Goal: Task Accomplishment & Management: Use online tool/utility

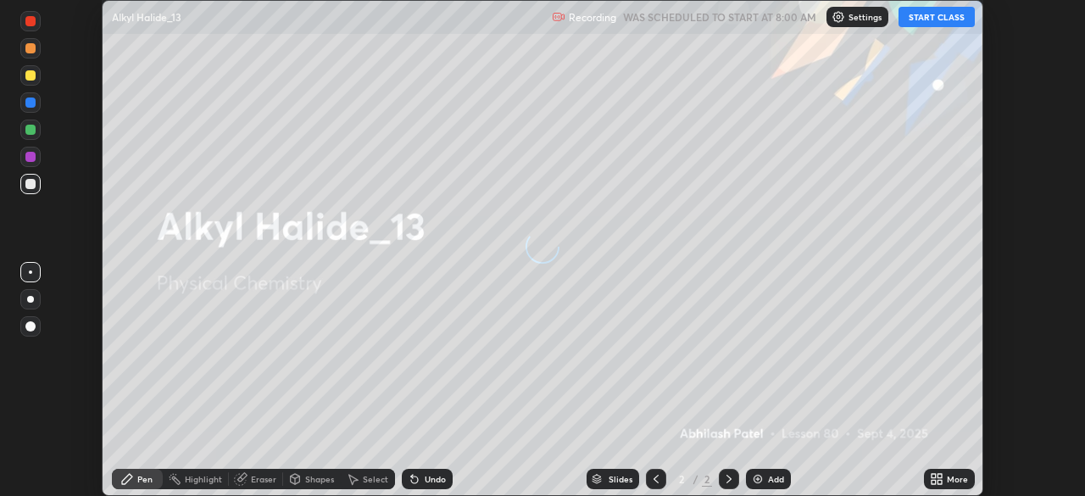
scroll to position [496, 1084]
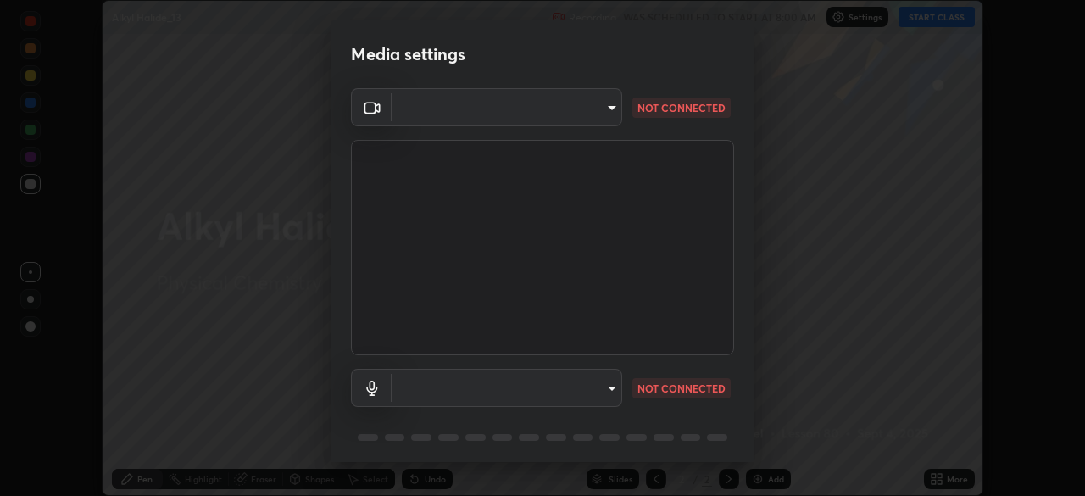
type input "f5ae6119dc4fab334a8cf66c369197aa9d1a3f6993b34b3aeb85a59339566d19"
type input "b6fc27b3cfd9b16c139071b3e43c8616f7c7432b4493bf15a59cfe2aa5dcb19a"
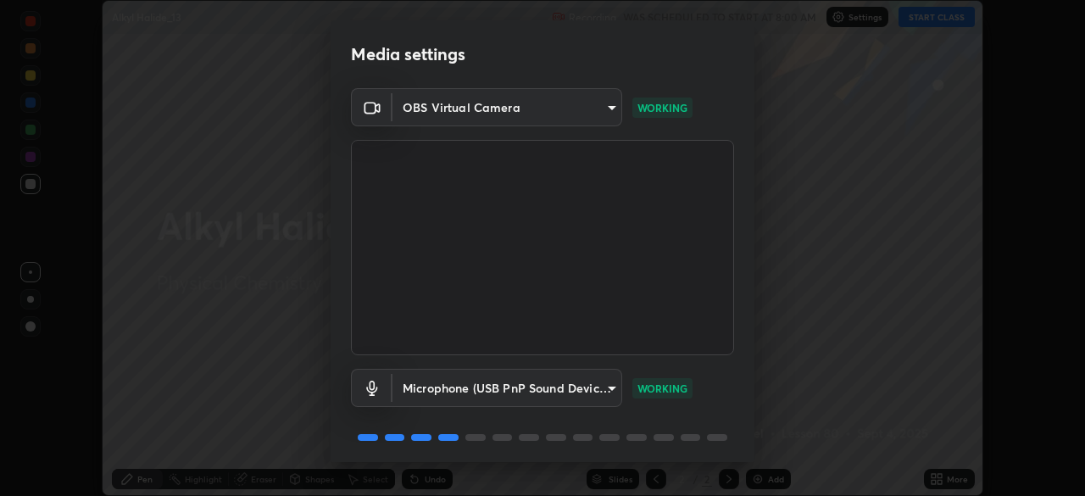
scroll to position [60, 0]
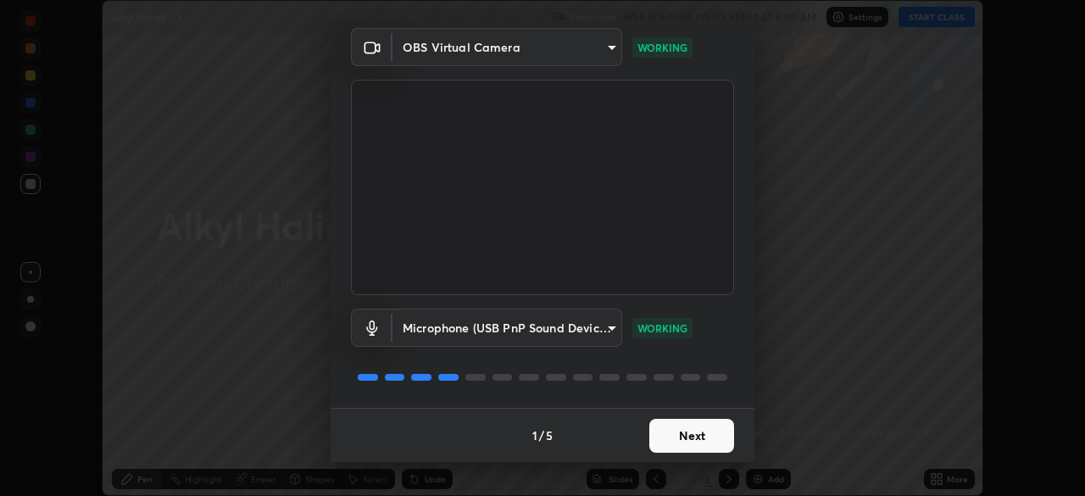
click at [697, 434] on button "Next" at bounding box center [691, 436] width 85 height 34
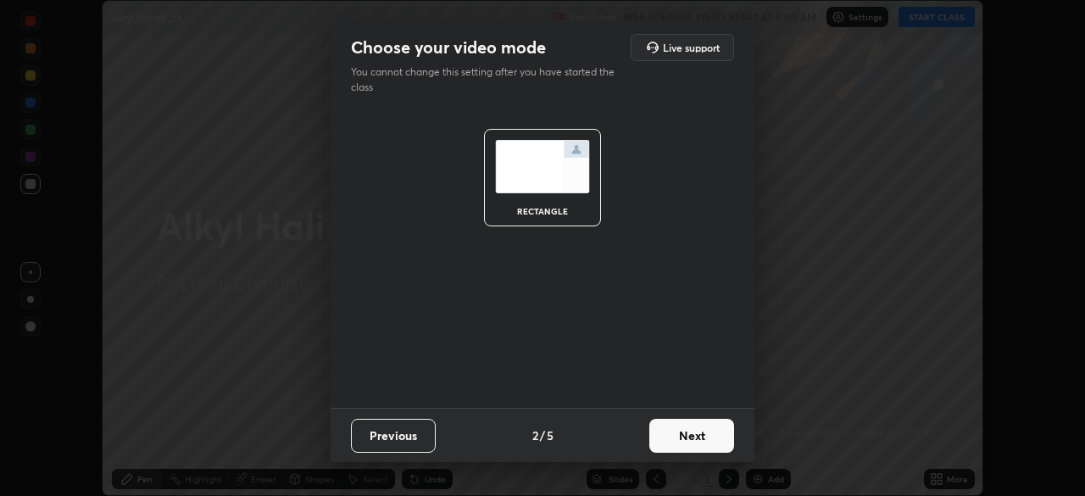
scroll to position [0, 0]
click at [674, 438] on button "Next" at bounding box center [691, 436] width 85 height 34
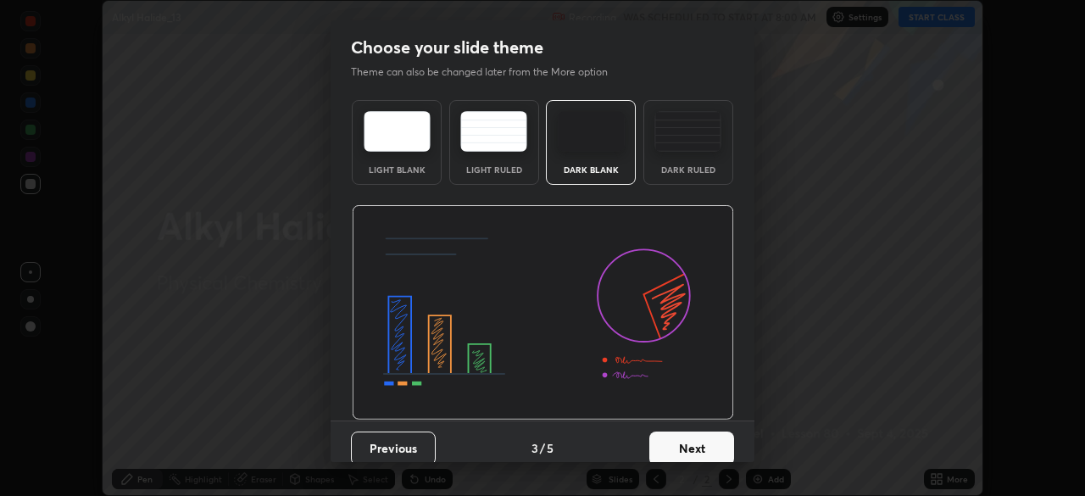
click at [680, 453] on button "Next" at bounding box center [691, 448] width 85 height 34
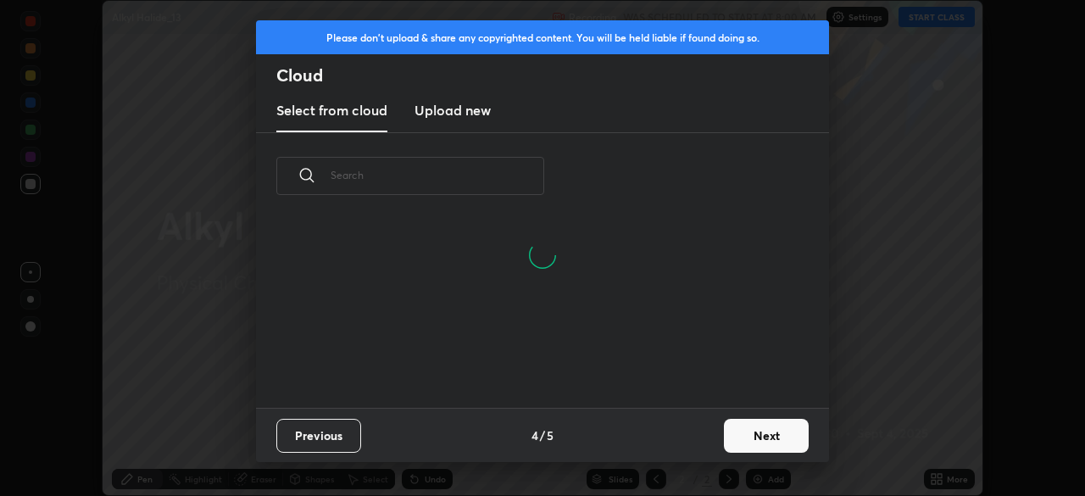
click at [751, 425] on button "Next" at bounding box center [766, 436] width 85 height 34
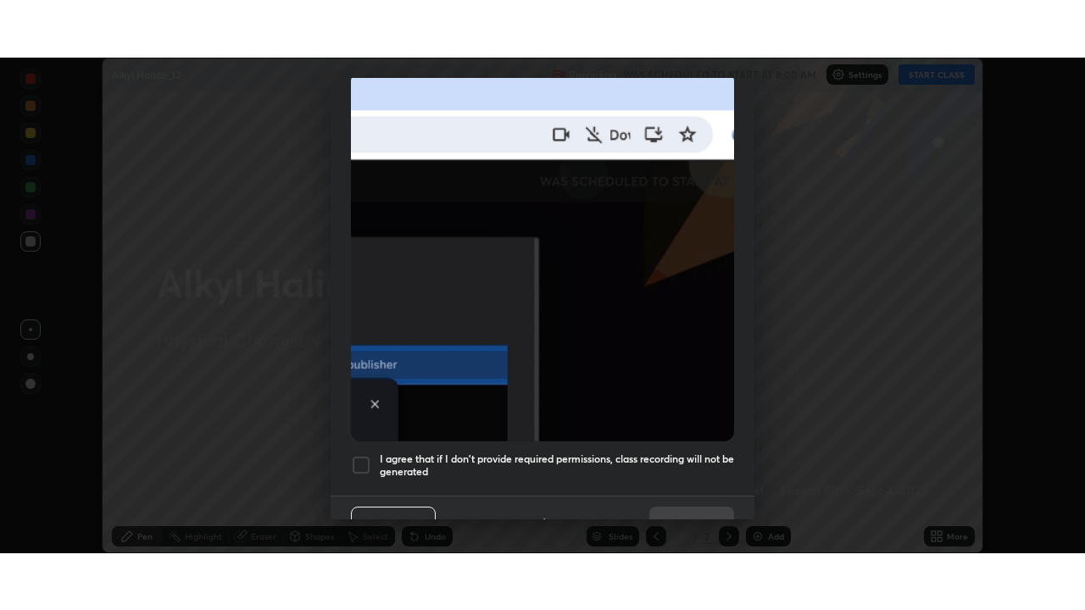
scroll to position [406, 0]
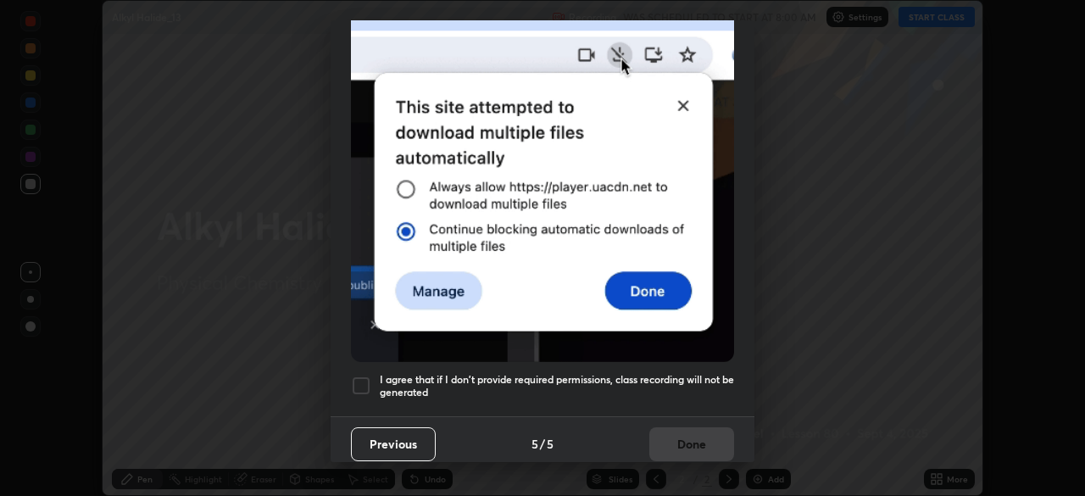
click at [573, 373] on h5 "I agree that if I don't provide required permissions, class recording will not …" at bounding box center [557, 386] width 354 height 26
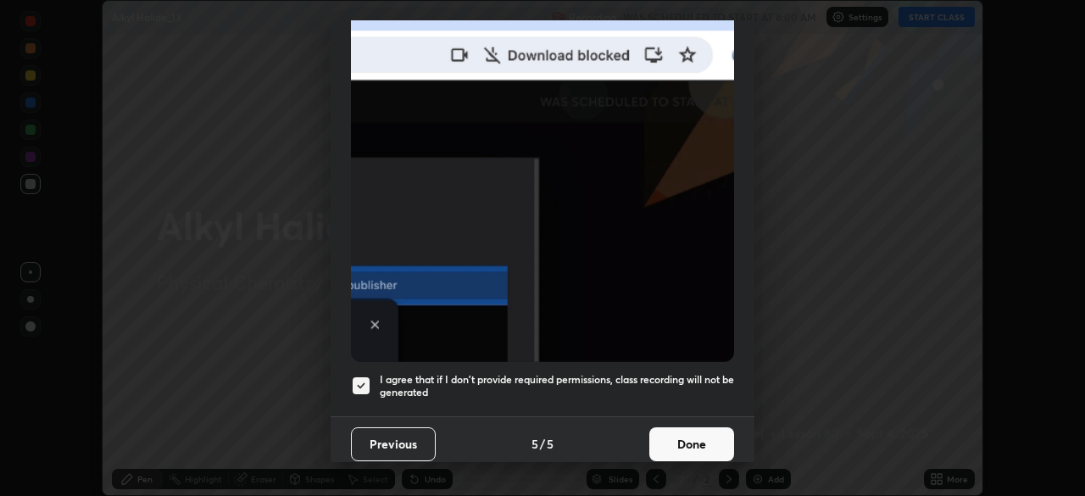
click at [682, 435] on button "Done" at bounding box center [691, 444] width 85 height 34
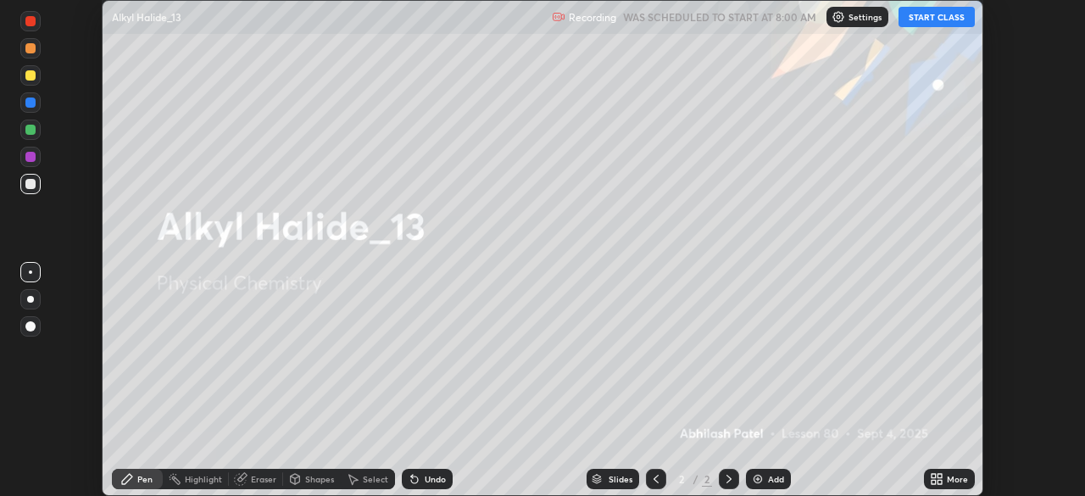
click at [952, 13] on button "START CLASS" at bounding box center [936, 17] width 76 height 20
click at [951, 479] on div "More" at bounding box center [956, 479] width 21 height 8
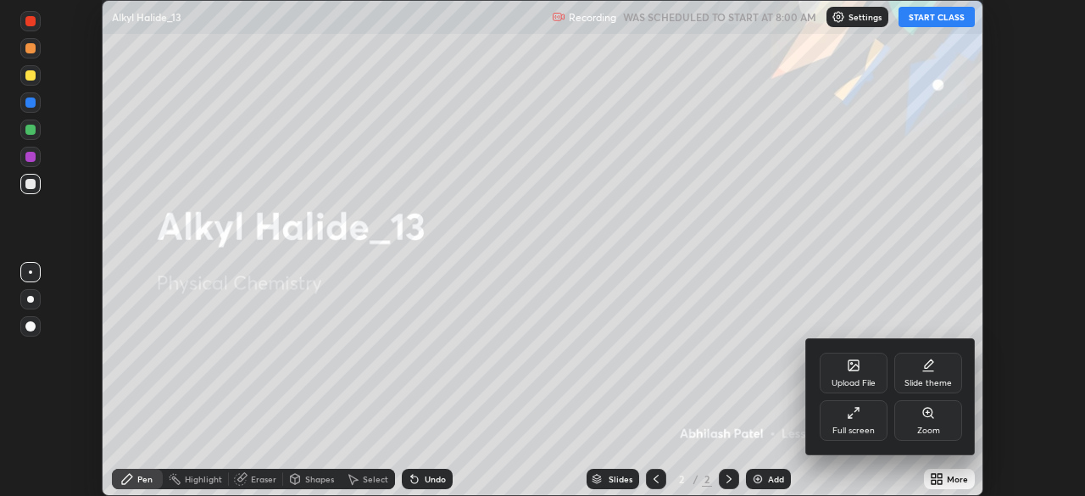
click at [869, 429] on div "Full screen" at bounding box center [853, 430] width 42 height 8
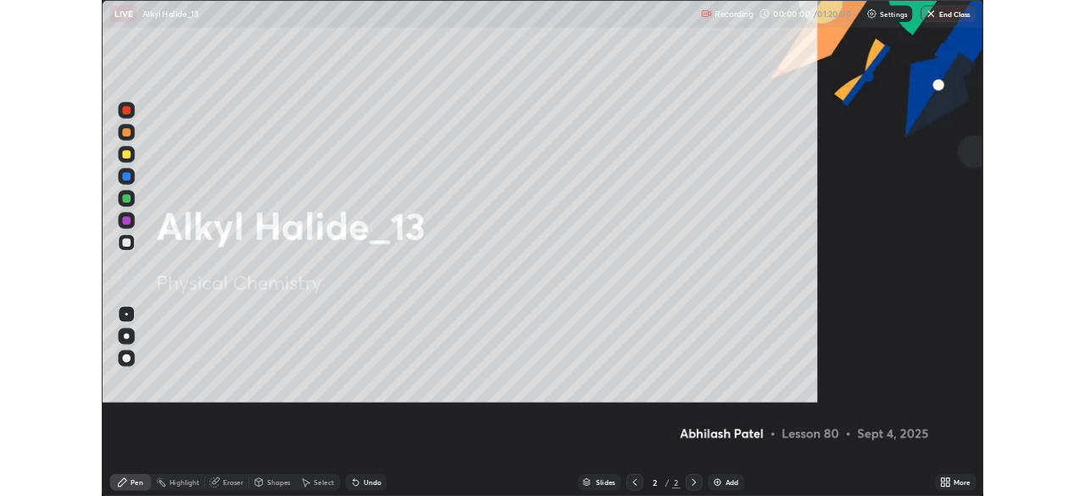
scroll to position [610, 1085]
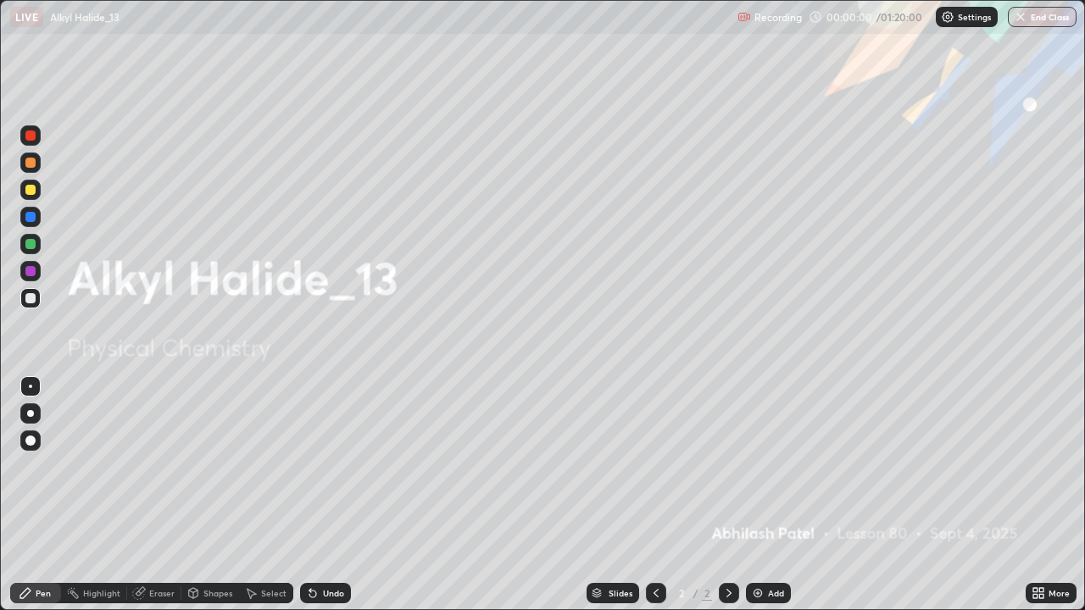
click at [777, 495] on div "Add" at bounding box center [768, 593] width 45 height 20
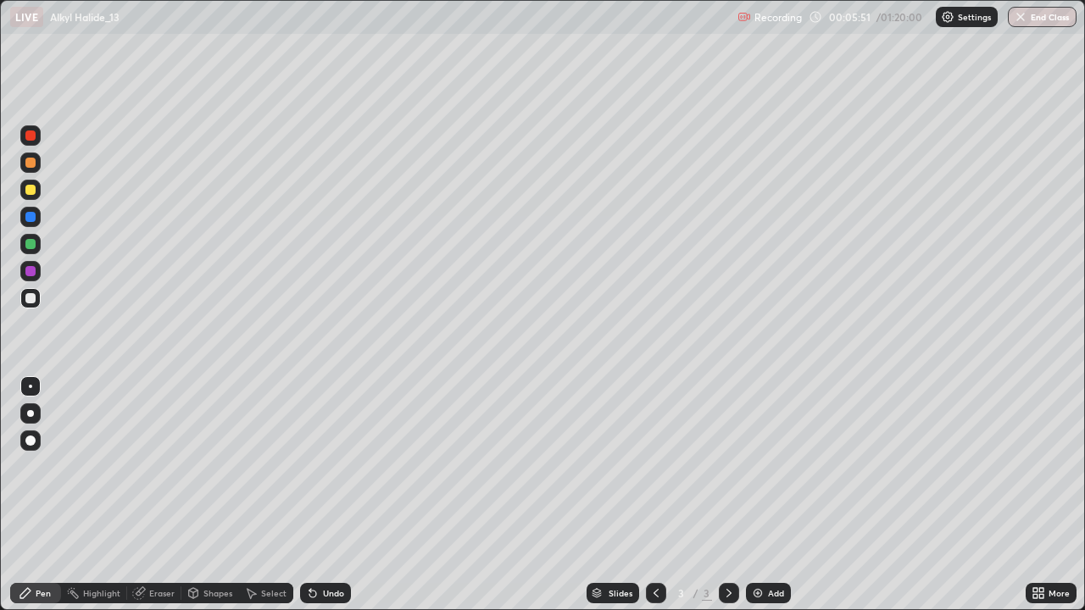
click at [33, 414] on div at bounding box center [30, 413] width 7 height 7
click at [341, 495] on div "Undo" at bounding box center [322, 593] width 58 height 34
click at [758, 495] on img at bounding box center [758, 593] width 14 height 14
click at [35, 293] on div at bounding box center [30, 298] width 20 height 20
click at [215, 495] on div "Shapes" at bounding box center [210, 593] width 58 height 20
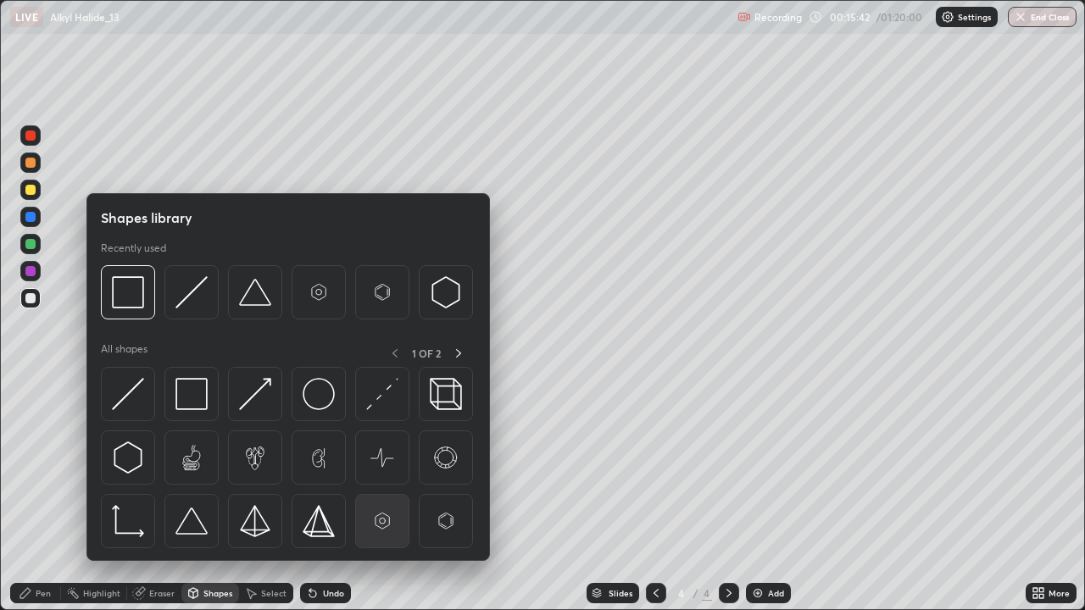
click at [381, 495] on img at bounding box center [382, 521] width 32 height 32
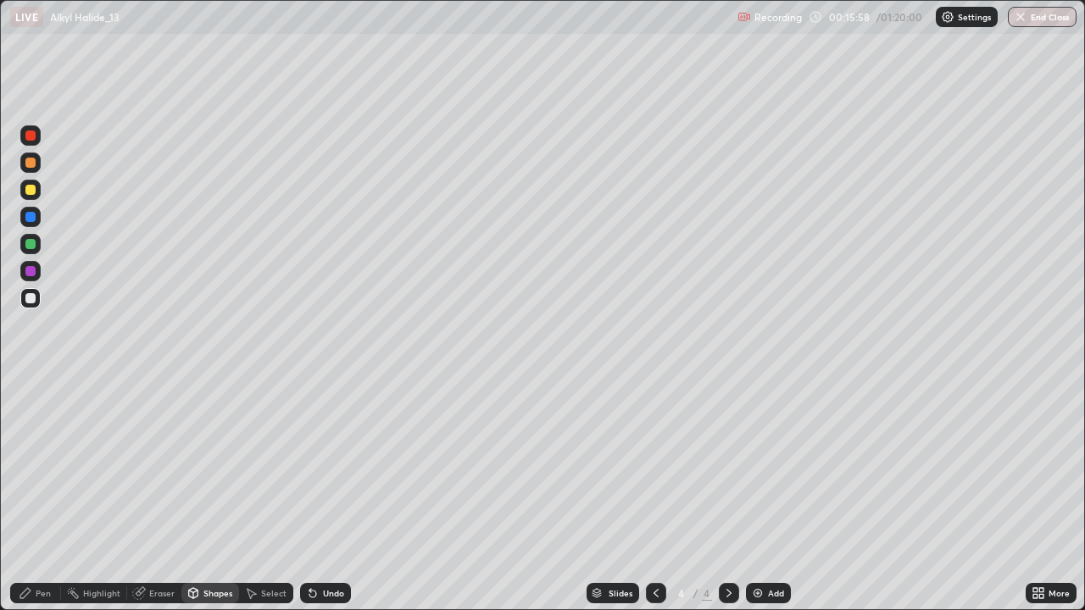
click at [52, 495] on div "Pen" at bounding box center [35, 593] width 51 height 20
click at [272, 495] on div "Select" at bounding box center [273, 593] width 25 height 8
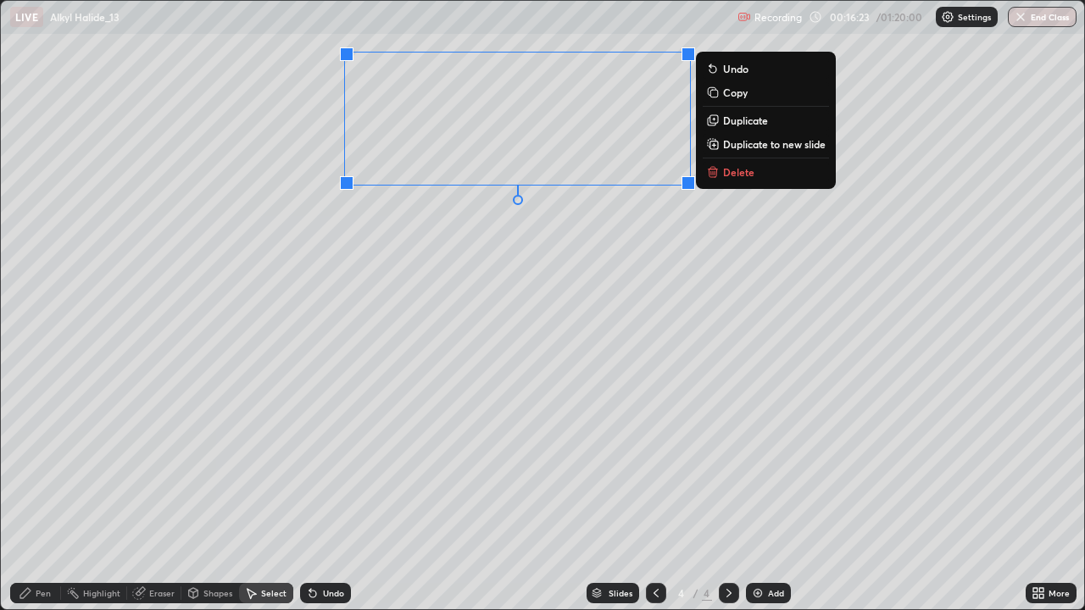
click at [437, 247] on div "0 ° Undo Copy Duplicate Duplicate to new slide Delete" at bounding box center [542, 305] width 1083 height 608
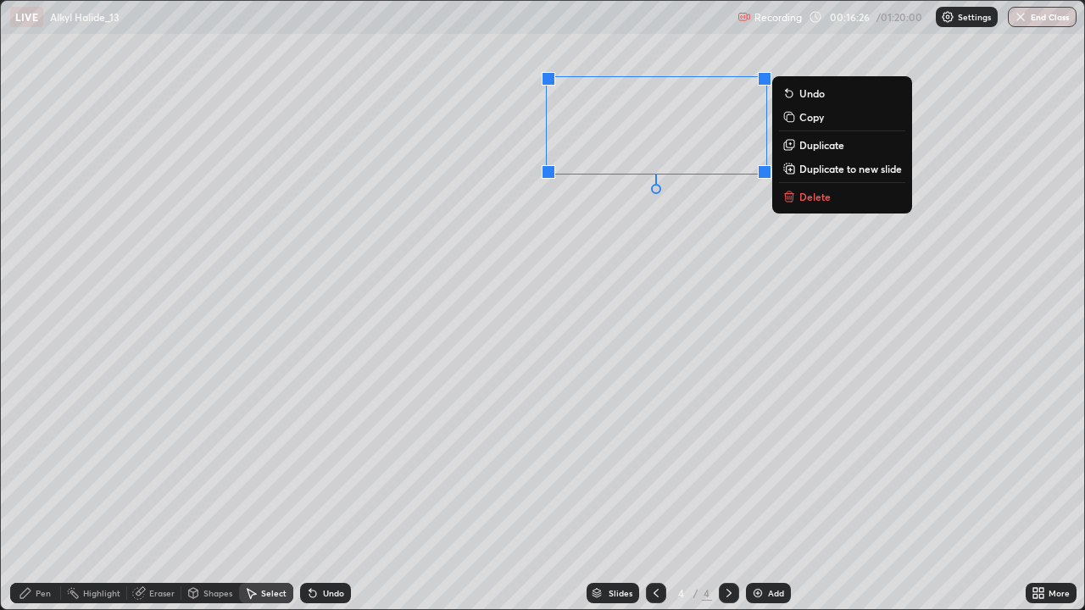
click at [561, 326] on div "0 ° Undo Copy Duplicate Duplicate to new slide Delete" at bounding box center [542, 305] width 1083 height 608
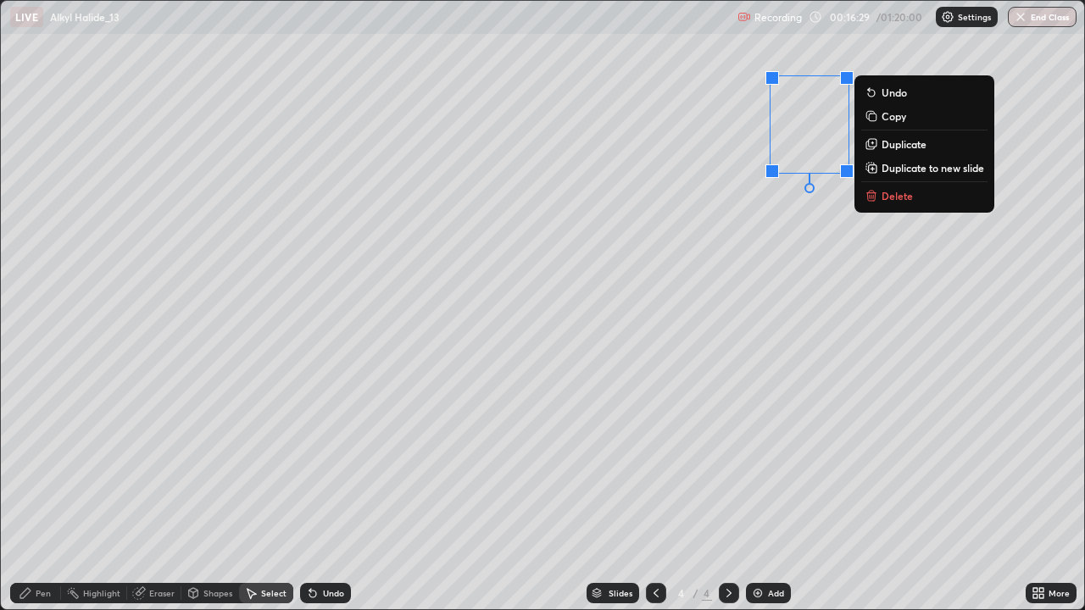
click at [714, 232] on div "0 ° Undo Copy Duplicate Duplicate to new slide Delete" at bounding box center [542, 305] width 1083 height 608
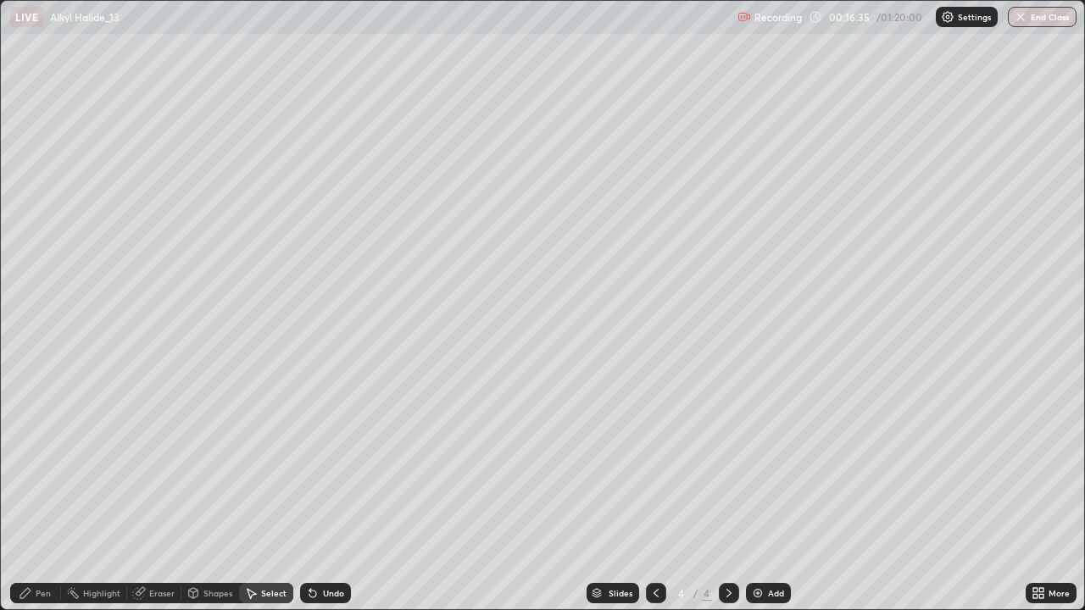
click at [48, 495] on div "Pen" at bounding box center [43, 593] width 15 height 8
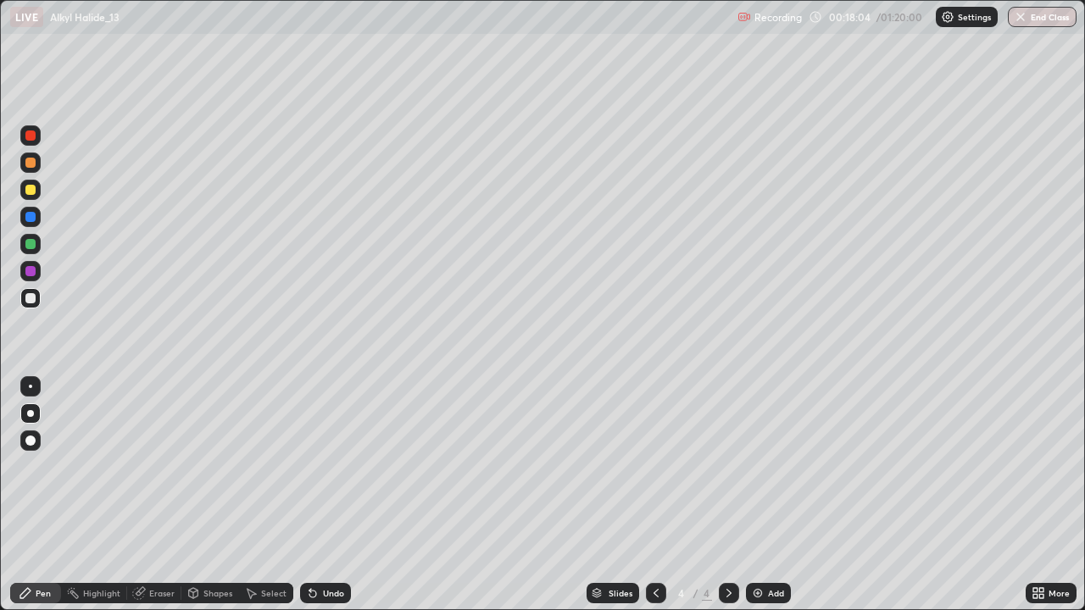
click at [35, 245] on div at bounding box center [30, 244] width 10 height 10
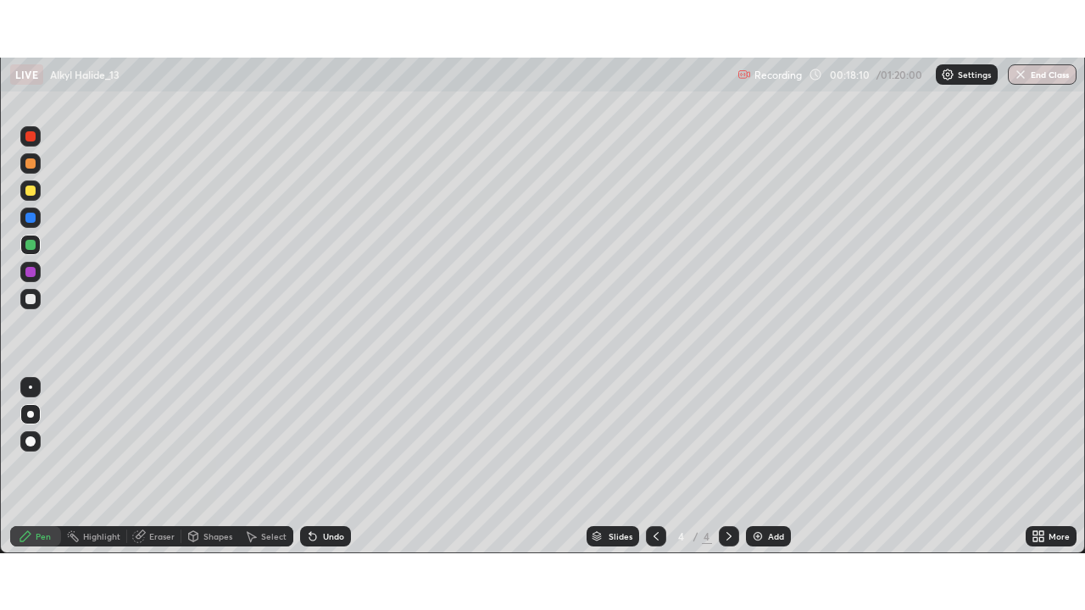
scroll to position [84239, 83650]
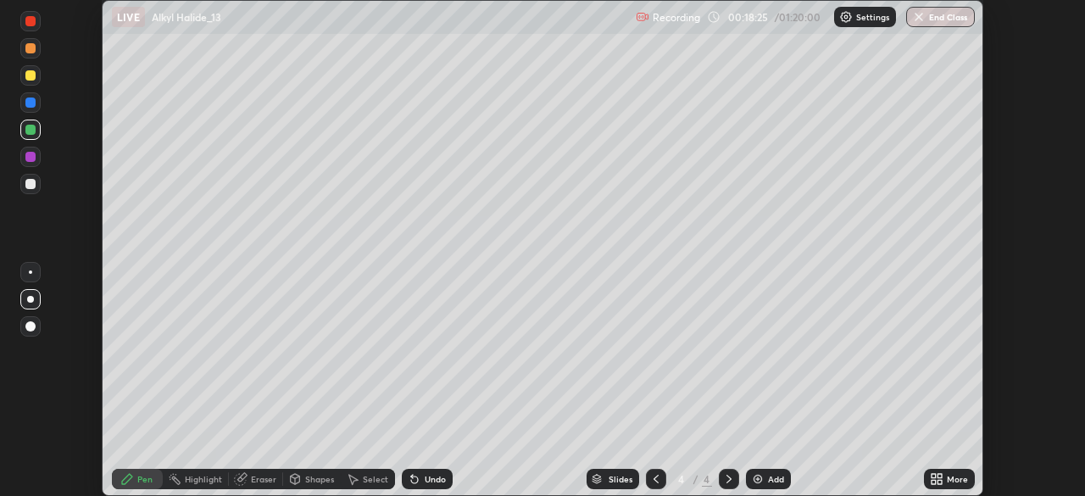
click at [941, 482] on icon at bounding box center [939, 482] width 4 height 4
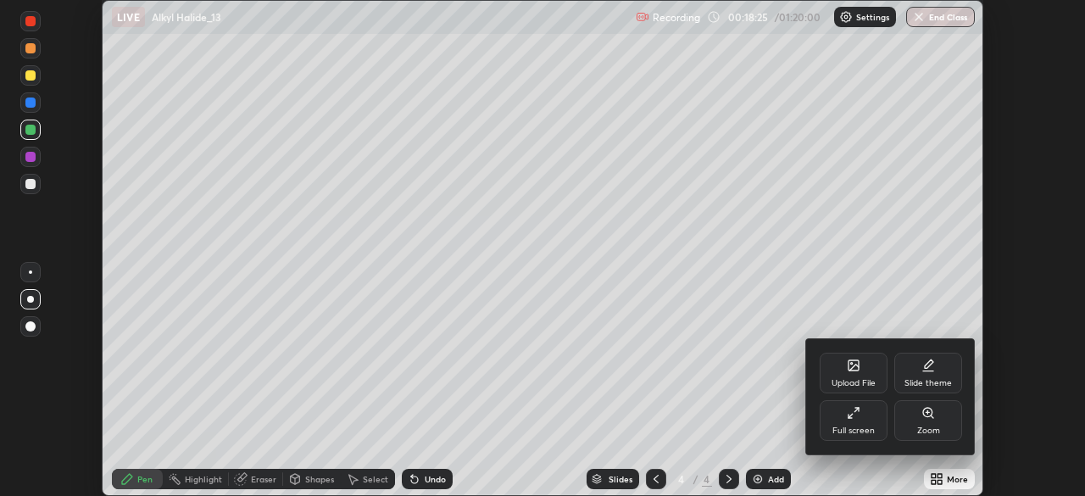
click at [869, 419] on div "Full screen" at bounding box center [853, 420] width 68 height 41
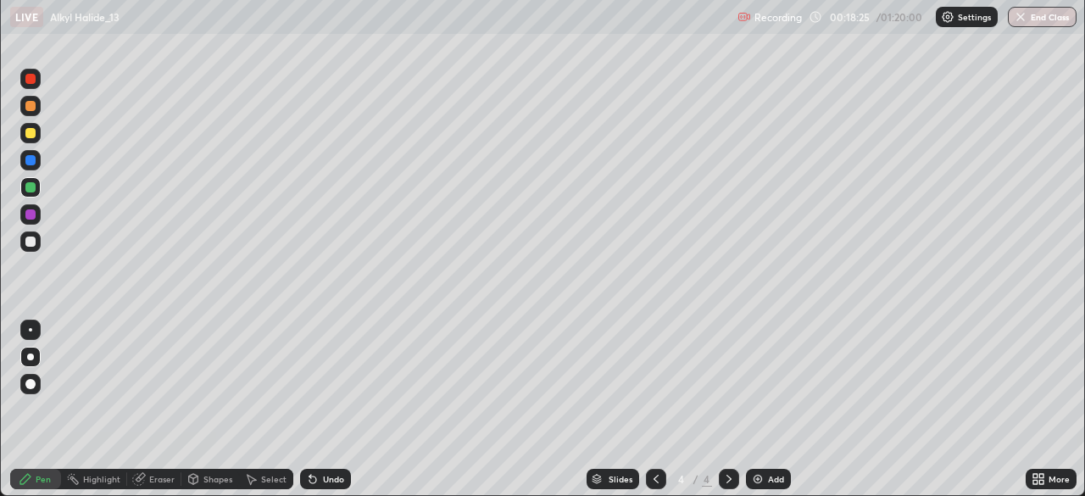
scroll to position [610, 1085]
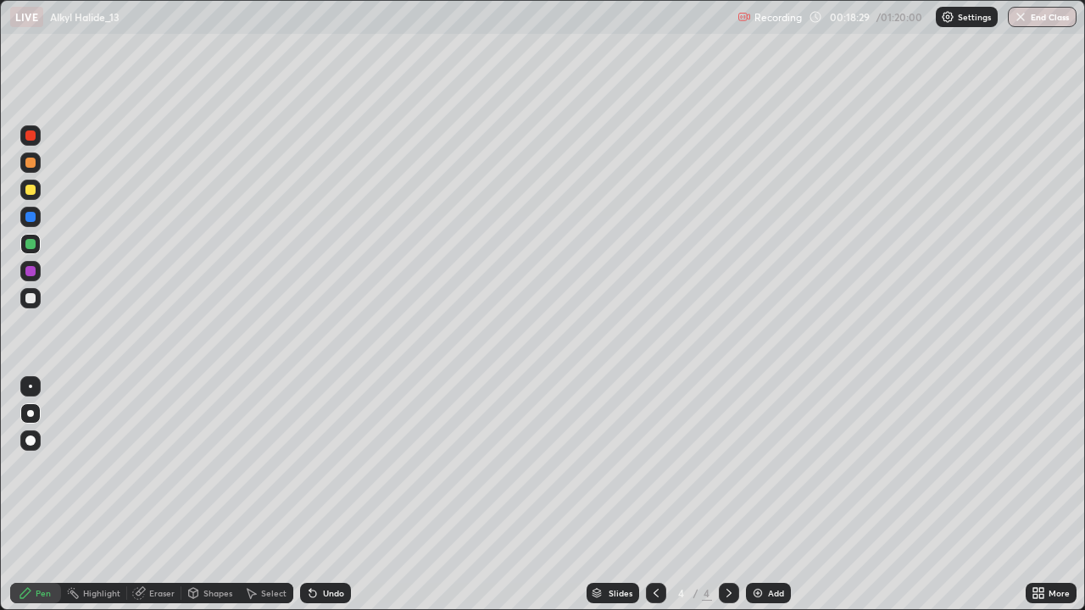
click at [27, 194] on div at bounding box center [30, 190] width 10 height 10
click at [322, 495] on div "Undo" at bounding box center [325, 593] width 51 height 20
click at [325, 495] on div "Undo" at bounding box center [325, 593] width 51 height 20
click at [330, 495] on div "Undo" at bounding box center [333, 593] width 21 height 8
click at [319, 495] on div "Undo" at bounding box center [325, 593] width 51 height 20
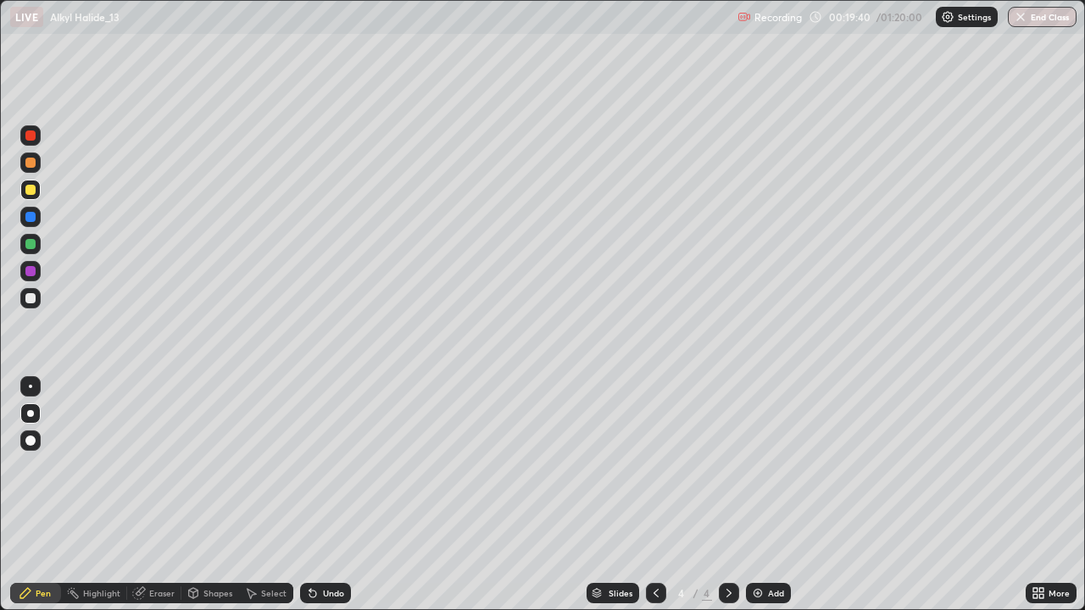
click at [323, 495] on div "Undo" at bounding box center [333, 593] width 21 height 8
click at [769, 495] on div "Add" at bounding box center [768, 593] width 45 height 20
click at [212, 495] on div "Shapes" at bounding box center [217, 593] width 29 height 8
click at [50, 495] on div "Pen" at bounding box center [43, 593] width 15 height 8
click at [31, 224] on div at bounding box center [30, 217] width 20 height 20
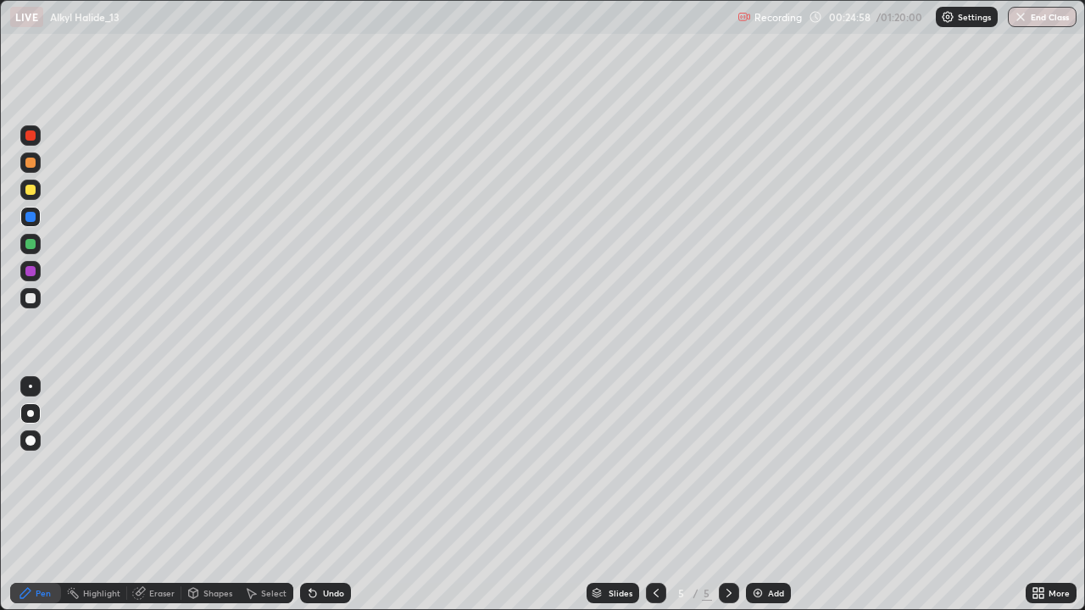
click at [763, 495] on div "Add" at bounding box center [768, 593] width 45 height 20
click at [33, 295] on div at bounding box center [30, 298] width 10 height 10
click at [31, 271] on div at bounding box center [30, 271] width 10 height 10
click at [653, 495] on icon at bounding box center [656, 593] width 14 height 14
click at [724, 495] on icon at bounding box center [729, 593] width 14 height 14
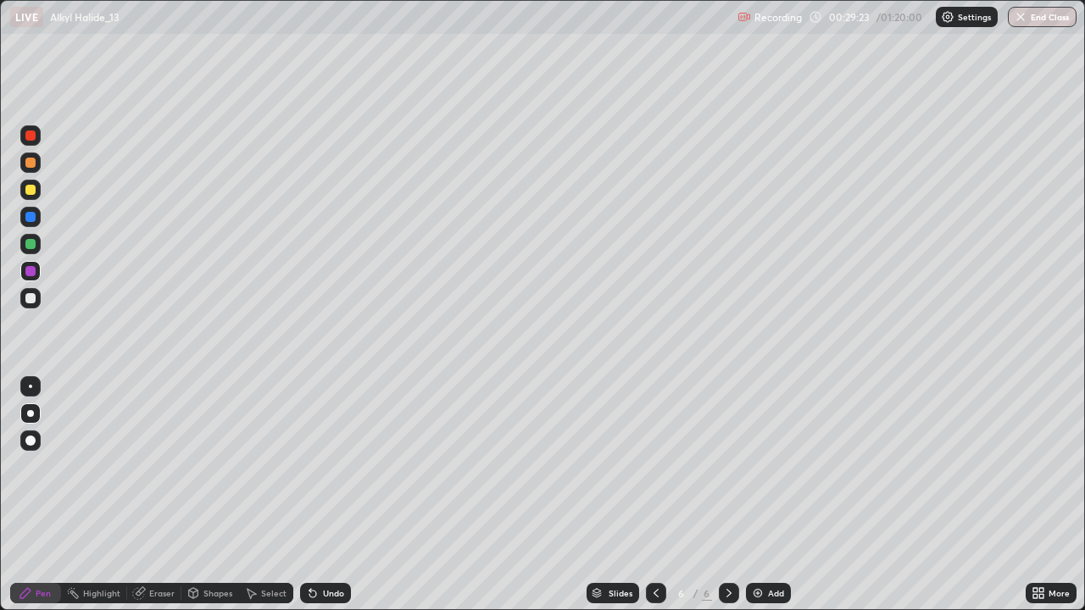
click at [336, 495] on div "Undo" at bounding box center [325, 593] width 51 height 20
click at [326, 495] on div "Undo" at bounding box center [333, 593] width 21 height 8
click at [317, 495] on div "Undo" at bounding box center [325, 593] width 51 height 20
click at [772, 495] on div "Add" at bounding box center [776, 593] width 16 height 8
click at [35, 297] on div at bounding box center [30, 298] width 10 height 10
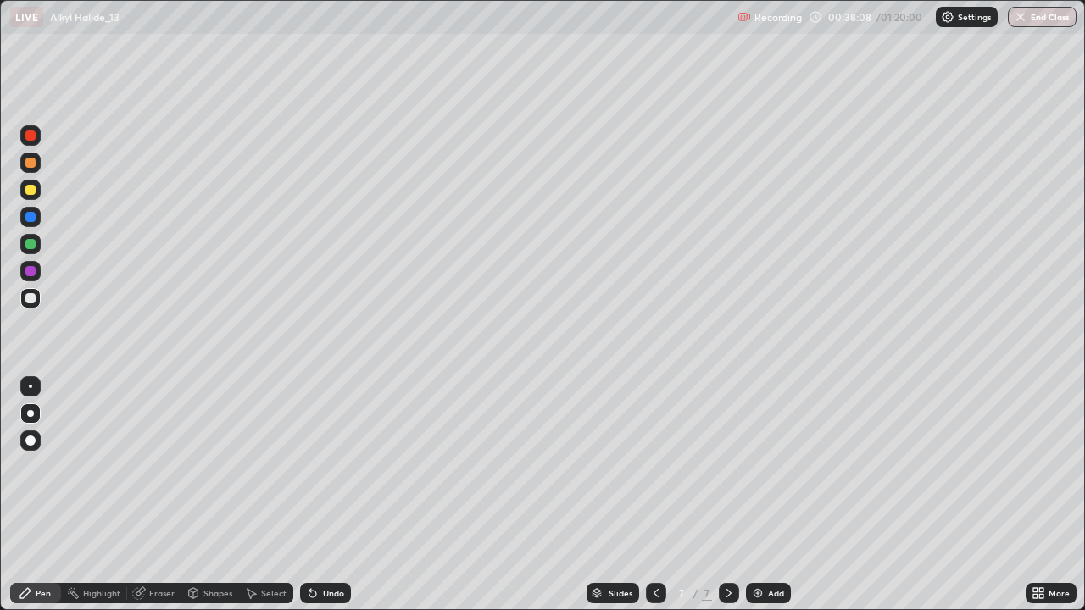
click at [330, 495] on div "Undo" at bounding box center [325, 593] width 51 height 20
click at [40, 190] on div at bounding box center [30, 190] width 20 height 20
click at [325, 495] on div "Undo" at bounding box center [333, 593] width 21 height 8
click at [773, 495] on div "Add" at bounding box center [768, 593] width 45 height 20
click at [330, 495] on div "Undo" at bounding box center [333, 593] width 21 height 8
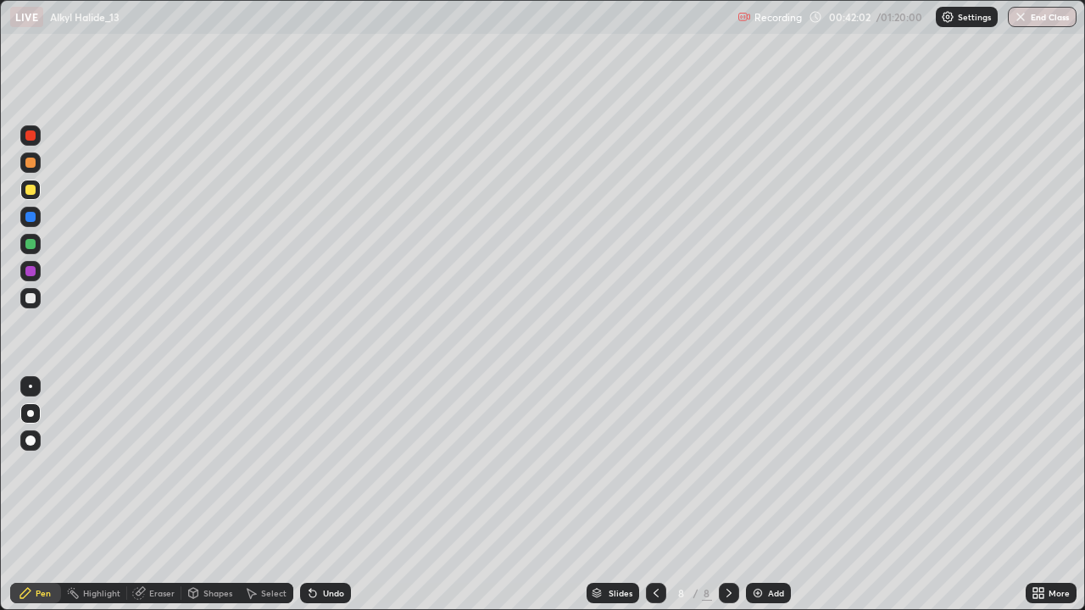
click at [330, 495] on div "Undo" at bounding box center [333, 593] width 21 height 8
click at [317, 495] on div "Undo" at bounding box center [325, 593] width 51 height 20
click at [320, 495] on div "Undo" at bounding box center [325, 593] width 51 height 20
click at [309, 495] on icon at bounding box center [310, 590] width 2 height 2
click at [37, 215] on div at bounding box center [30, 217] width 20 height 20
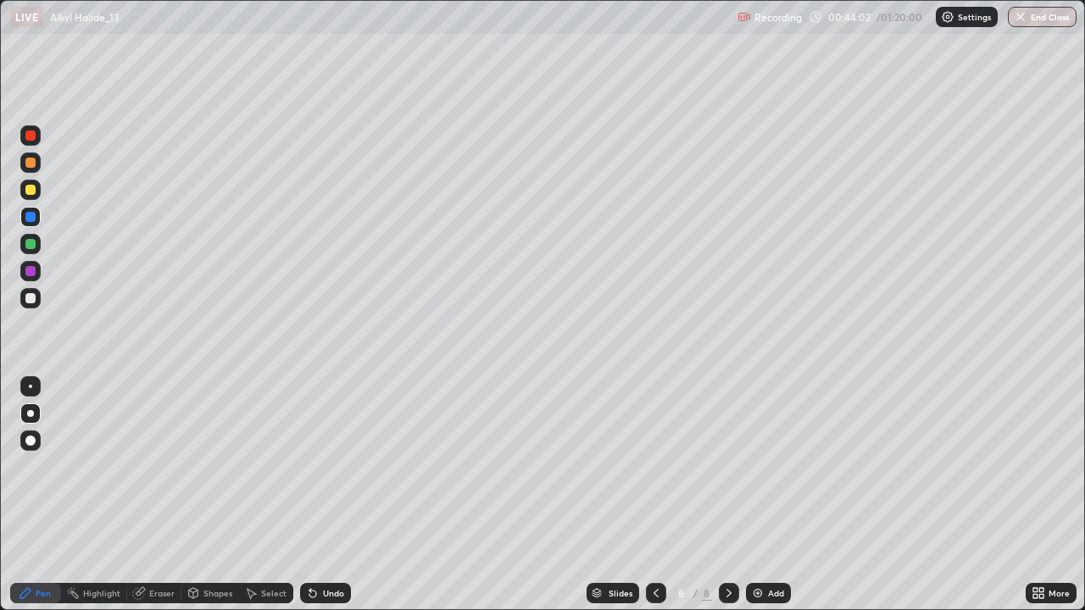
click at [34, 161] on div at bounding box center [30, 163] width 10 height 10
click at [325, 495] on div "Undo" at bounding box center [333, 593] width 21 height 8
click at [324, 495] on div "Undo" at bounding box center [333, 593] width 21 height 8
click at [323, 495] on div "Undo" at bounding box center [333, 593] width 21 height 8
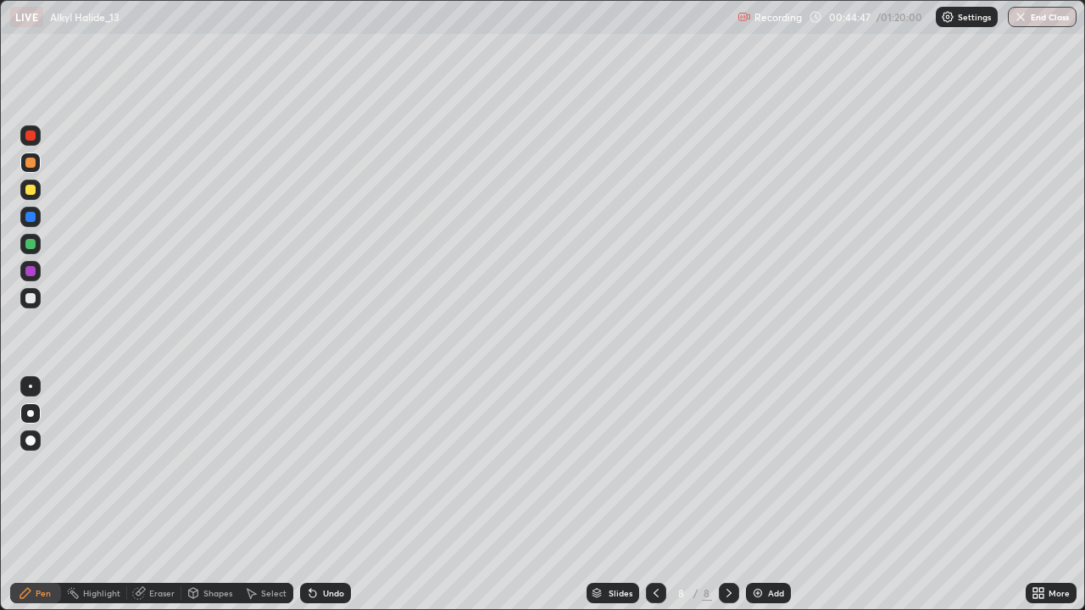
click at [323, 495] on div "Undo" at bounding box center [333, 593] width 21 height 8
click at [341, 495] on div "Undo" at bounding box center [325, 593] width 51 height 20
click at [768, 495] on div "Add" at bounding box center [776, 593] width 16 height 8
click at [31, 297] on div at bounding box center [30, 298] width 10 height 10
click at [315, 495] on icon at bounding box center [313, 593] width 14 height 14
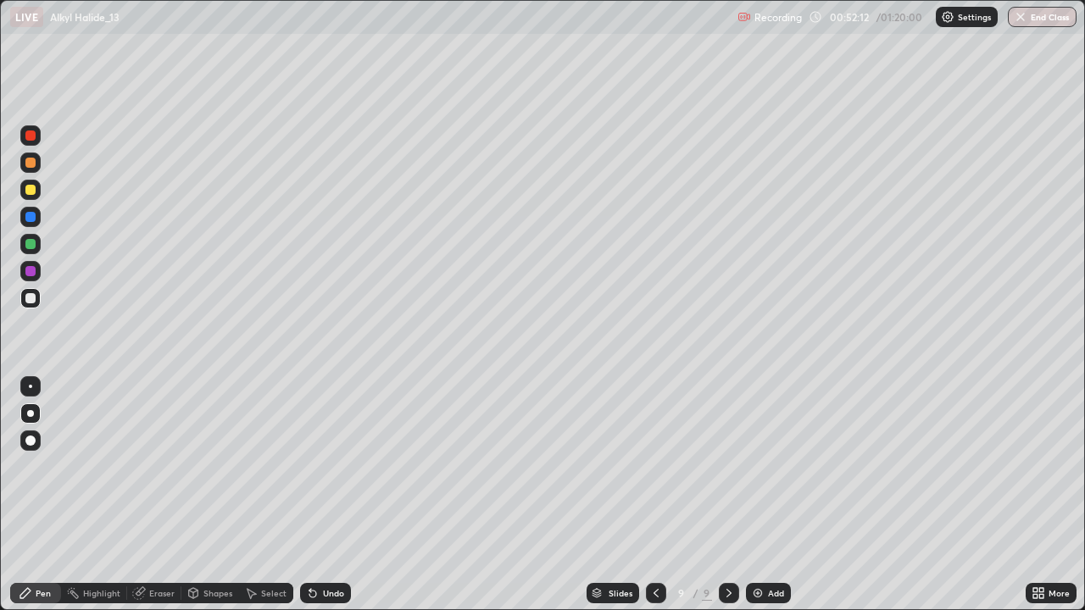
click at [328, 495] on div "Undo" at bounding box center [333, 593] width 21 height 8
click at [330, 495] on div "Undo" at bounding box center [333, 593] width 21 height 8
click at [757, 495] on img at bounding box center [758, 593] width 14 height 14
click at [1042, 12] on button "End Class" at bounding box center [1042, 17] width 67 height 20
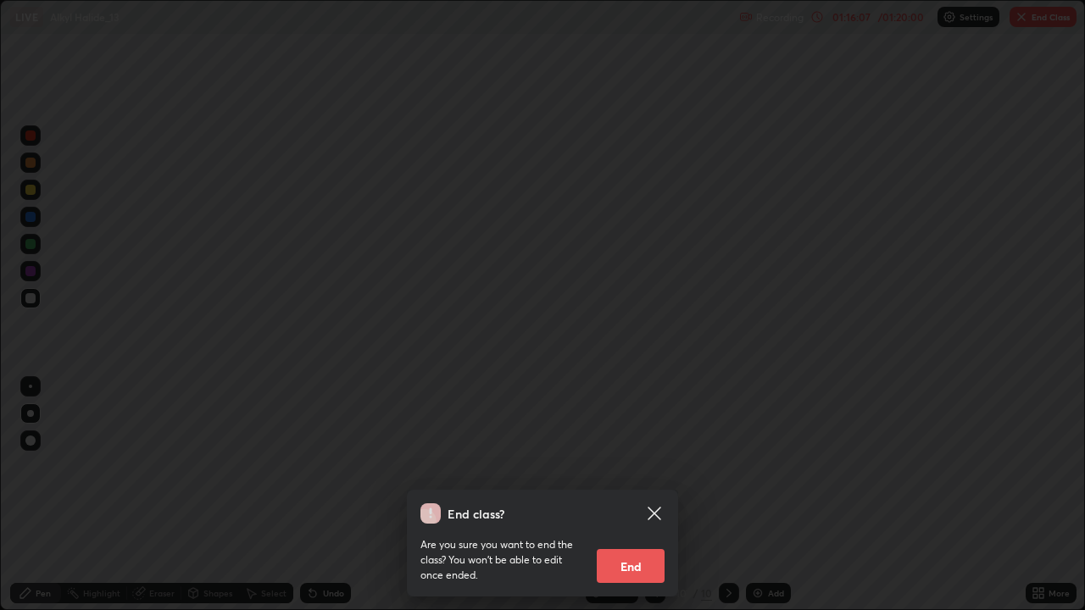
click at [646, 495] on button "End" at bounding box center [631, 566] width 68 height 34
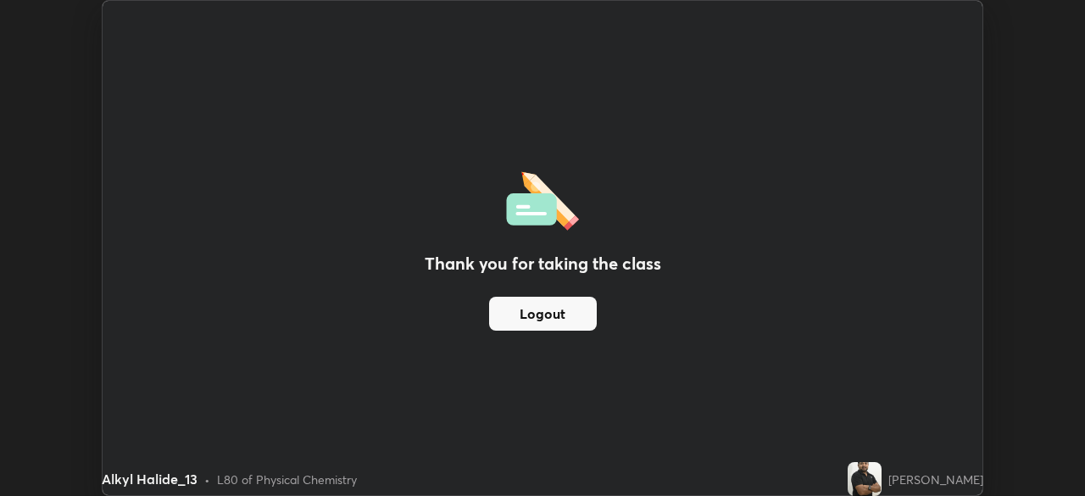
scroll to position [84239, 83650]
